Goal: Information Seeking & Learning: Learn about a topic

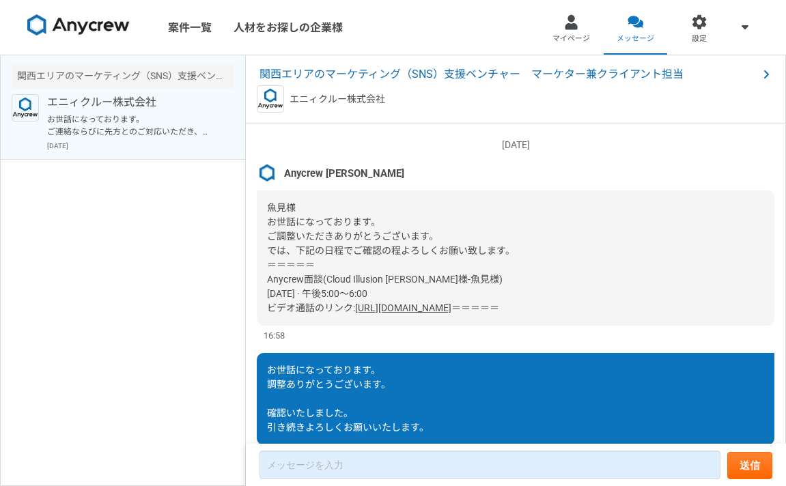
scroll to position [1561, 0]
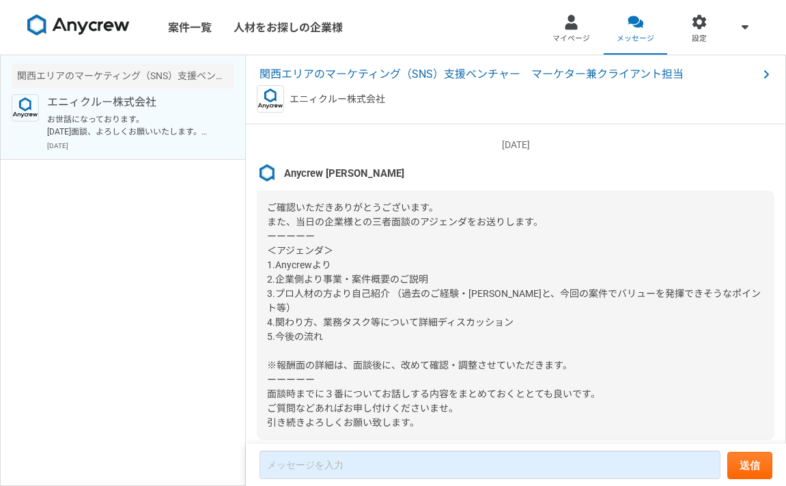
scroll to position [1528, 0]
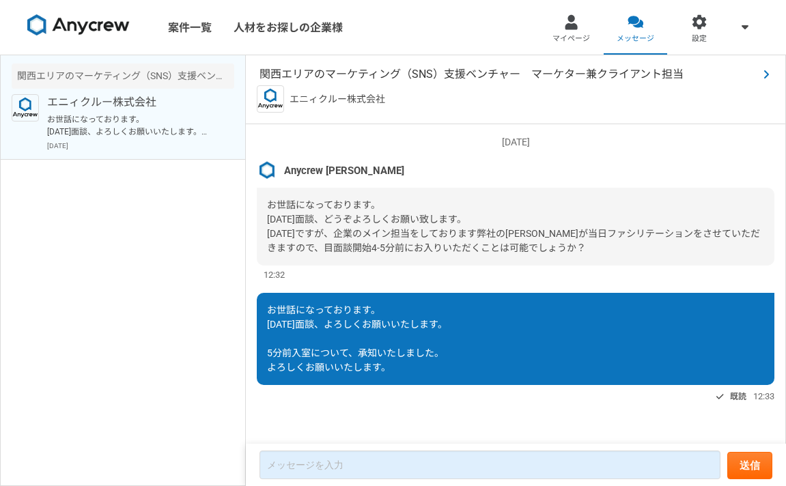
click at [347, 77] on span "関西エリアのマーケティング（SNS）支援ベンチャー　マーケター兼クライアント担当" at bounding box center [508, 74] width 499 height 16
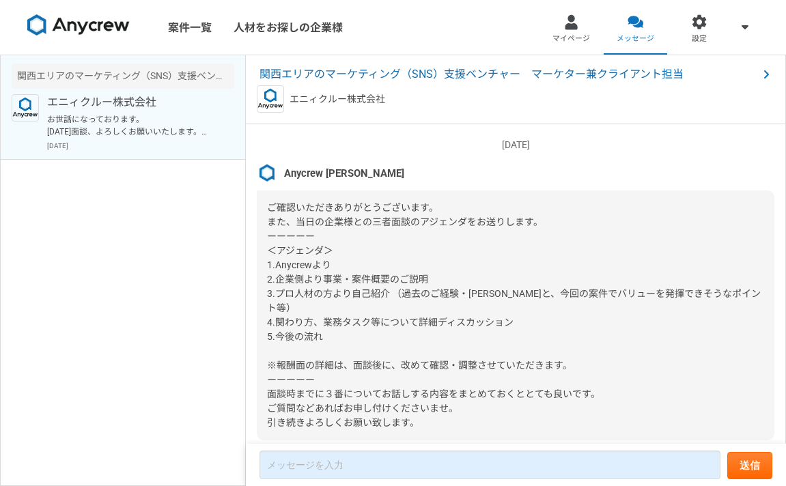
scroll to position [1528, 0]
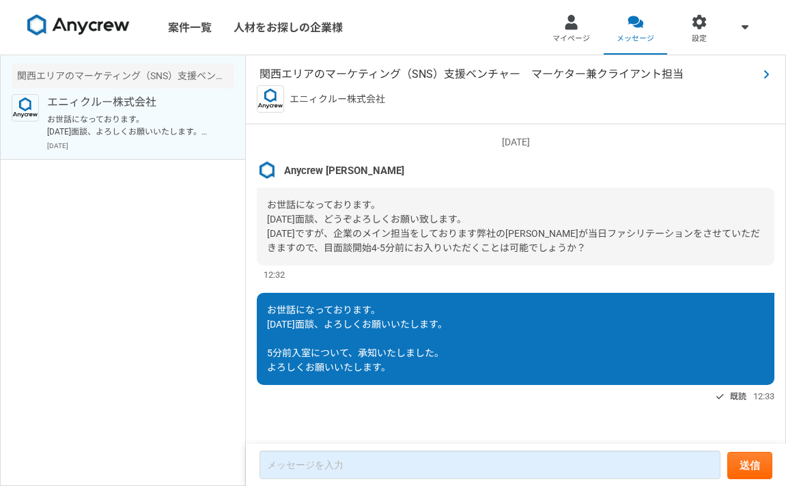
click at [322, 67] on span "関西エリアのマーケティング（SNS）支援ベンチャー　マーケター兼クライアント担当" at bounding box center [508, 74] width 499 height 16
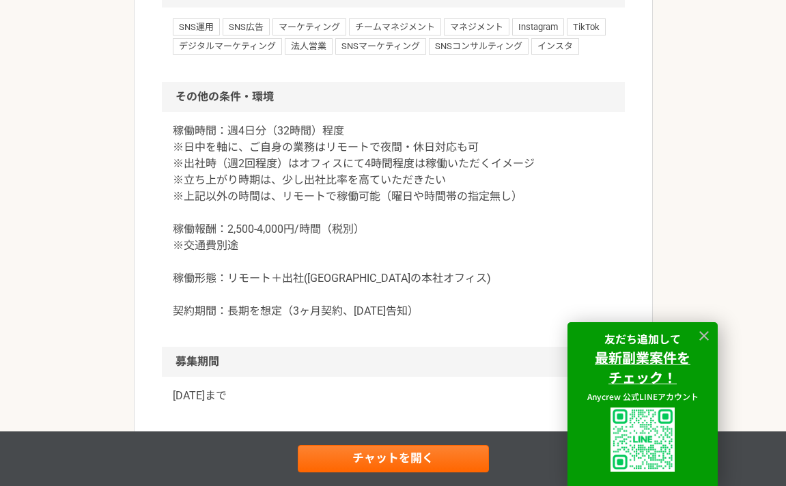
scroll to position [1259, 0]
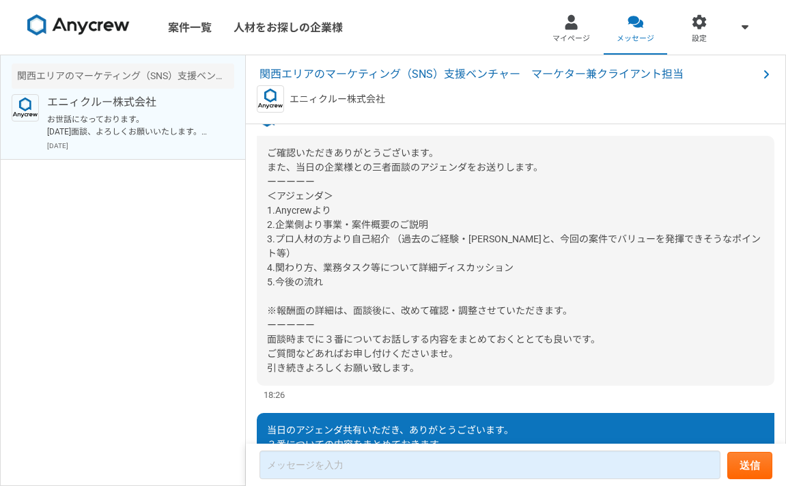
scroll to position [1758, 0]
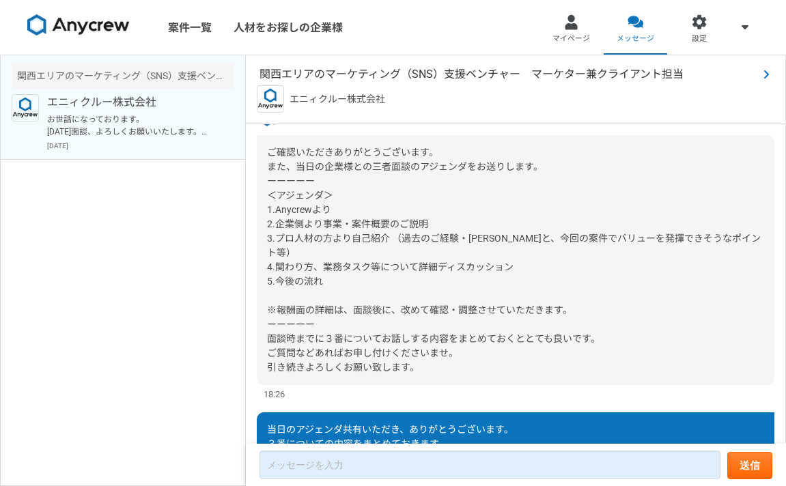
click at [373, 74] on span "関西エリアのマーケティング（SNS）支援ベンチャー　マーケター兼クライアント担当" at bounding box center [508, 74] width 499 height 16
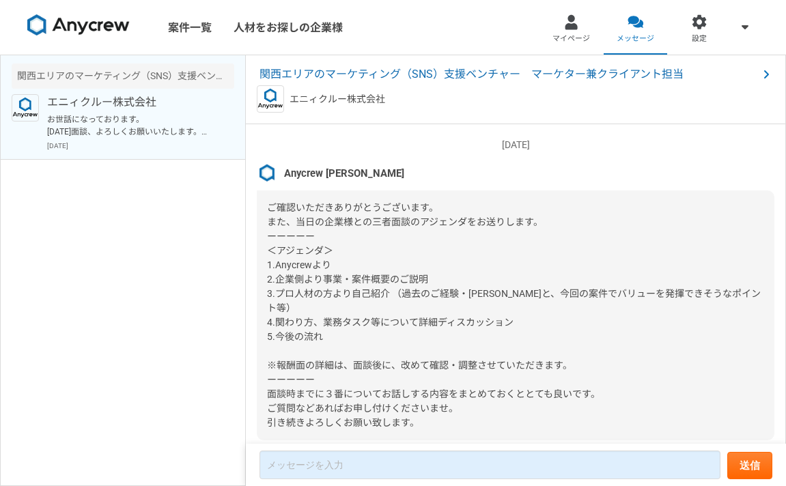
scroll to position [1528, 0]
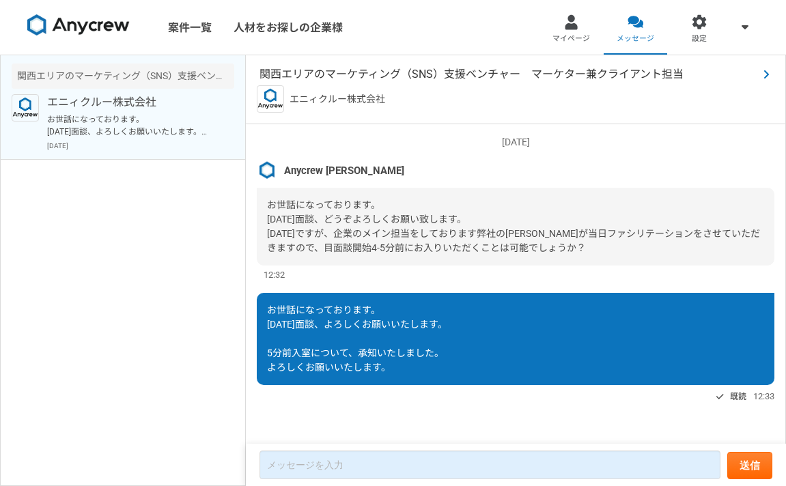
click at [283, 68] on span "関西エリアのマーケティング（SNS）支援ベンチャー　マーケター兼クライアント担当" at bounding box center [508, 74] width 499 height 16
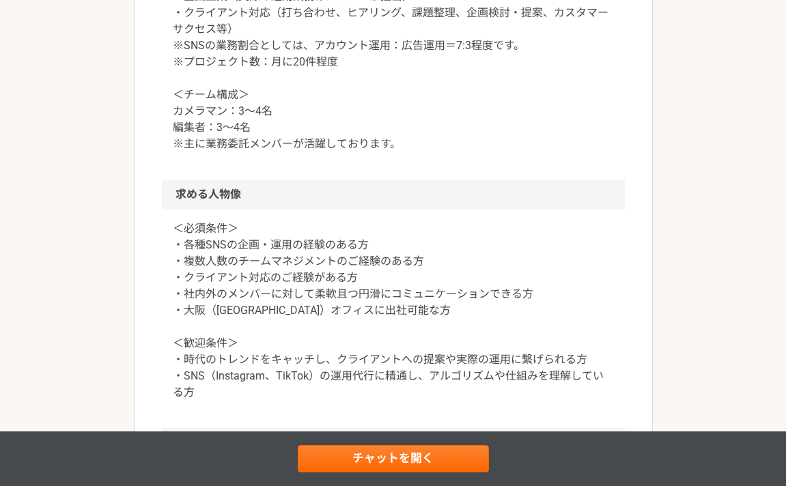
scroll to position [1056, 0]
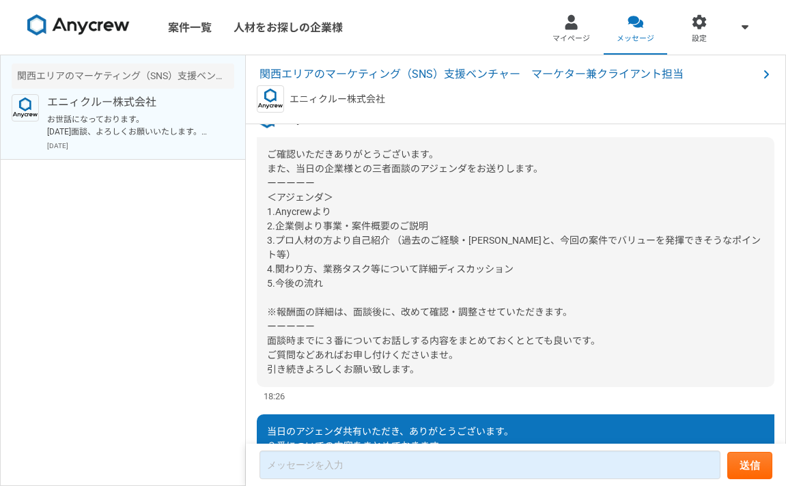
scroll to position [1756, 0]
